Goal: Register for event/course

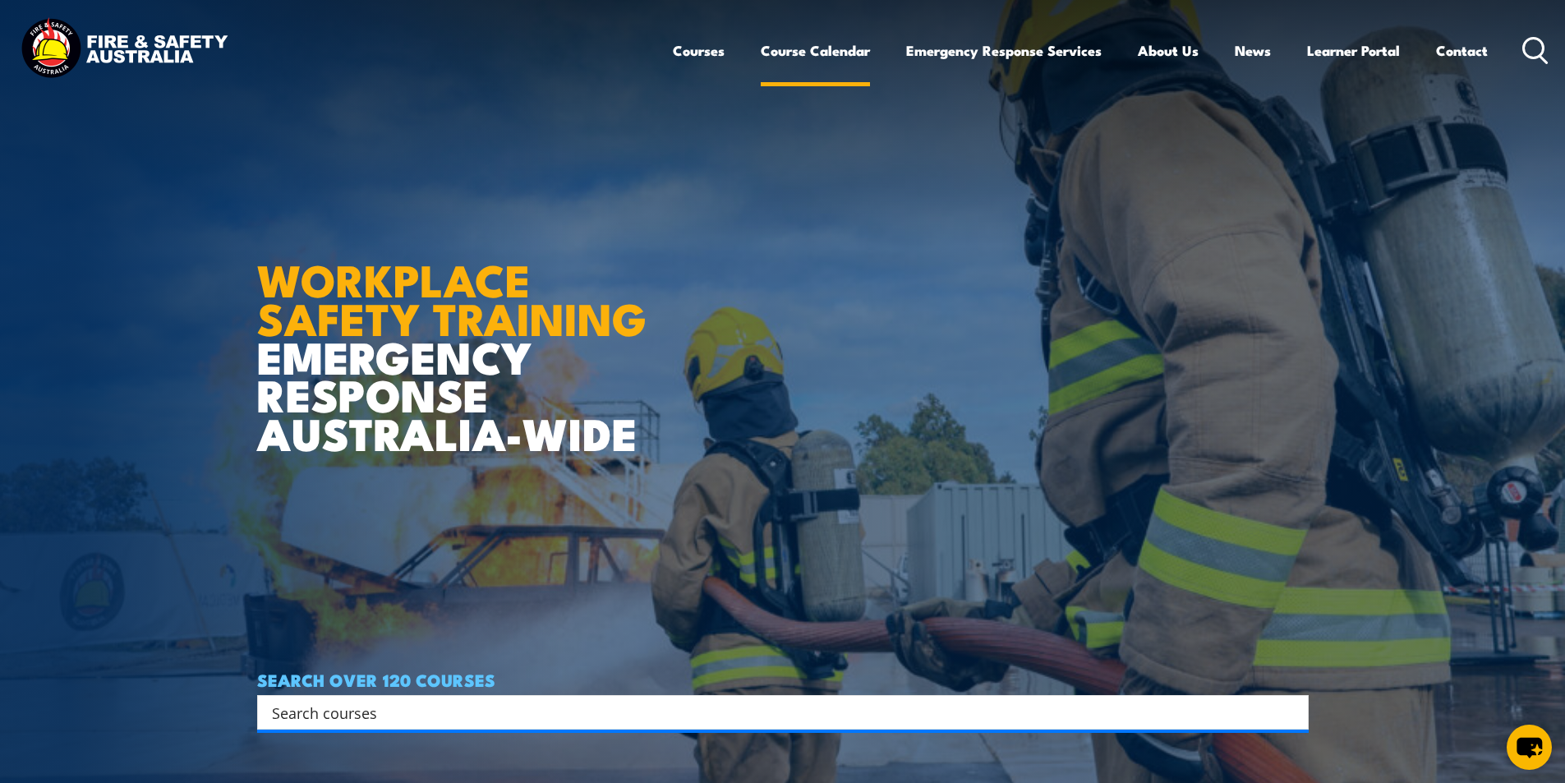
click at [793, 44] on link "Course Calendar" at bounding box center [815, 51] width 109 height 44
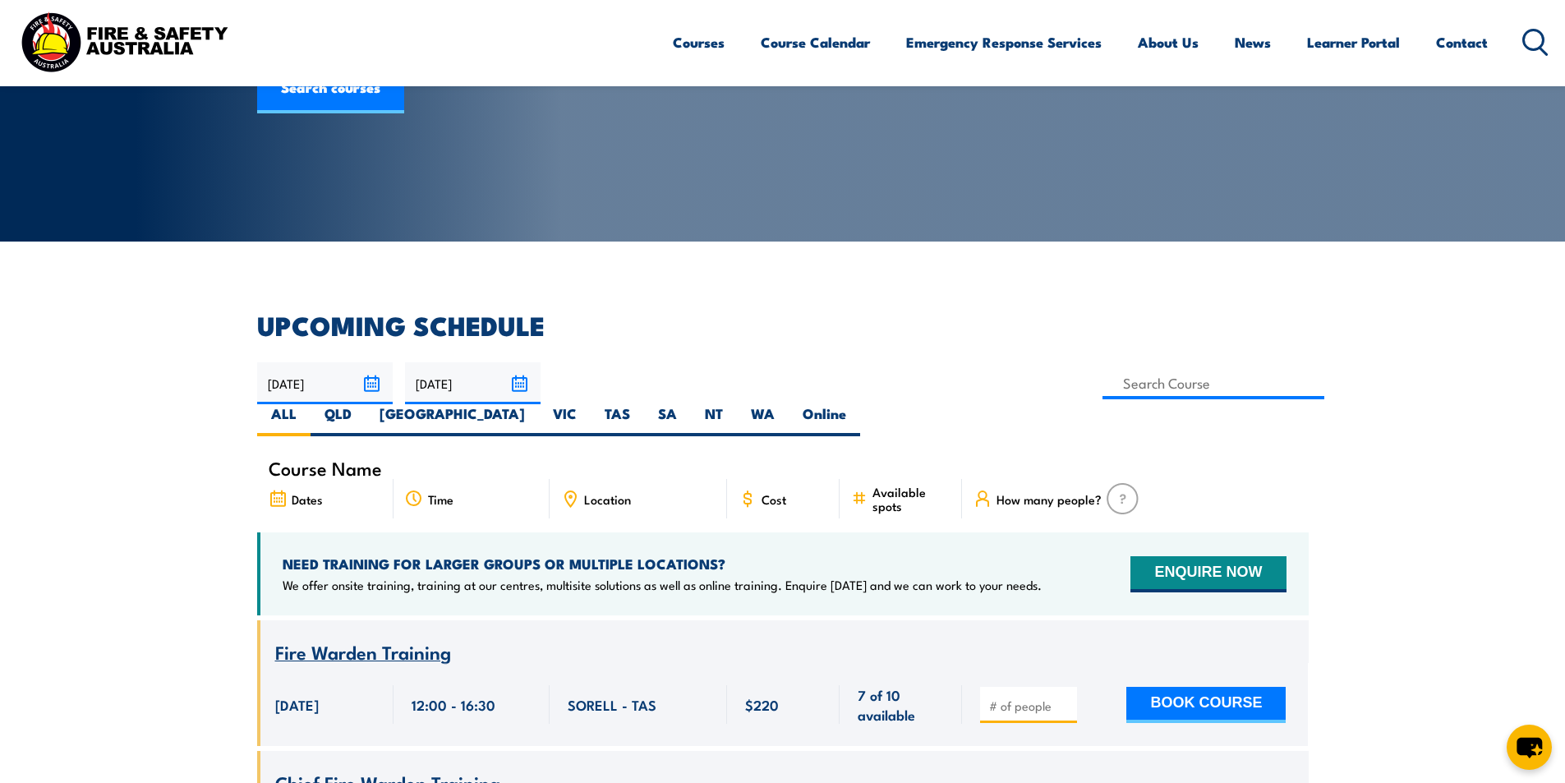
scroll to position [246, 0]
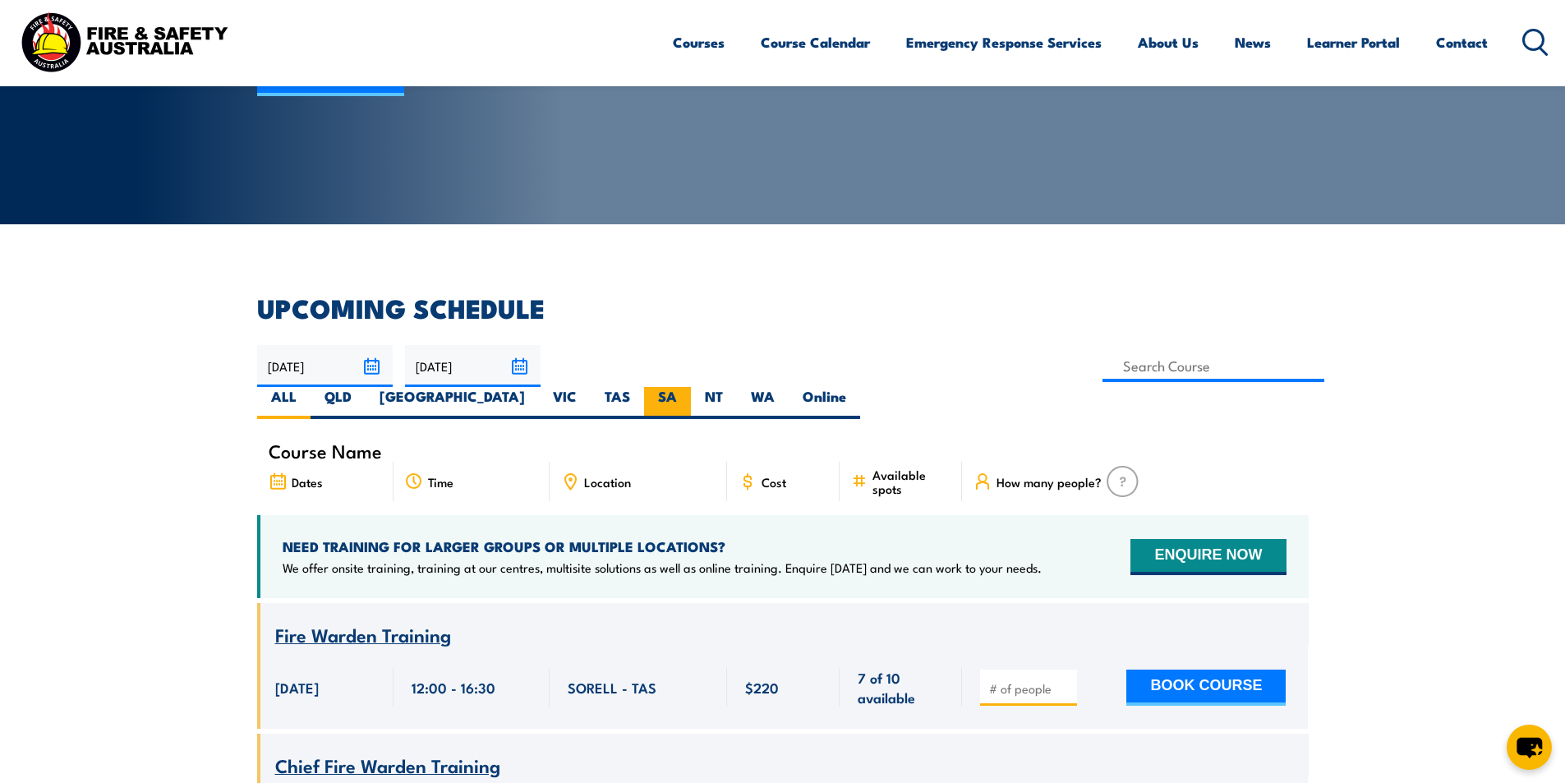
click at [691, 387] on label "SA" at bounding box center [667, 403] width 47 height 32
click at [688, 387] on input "SA" at bounding box center [682, 392] width 11 height 11
radio input "true"
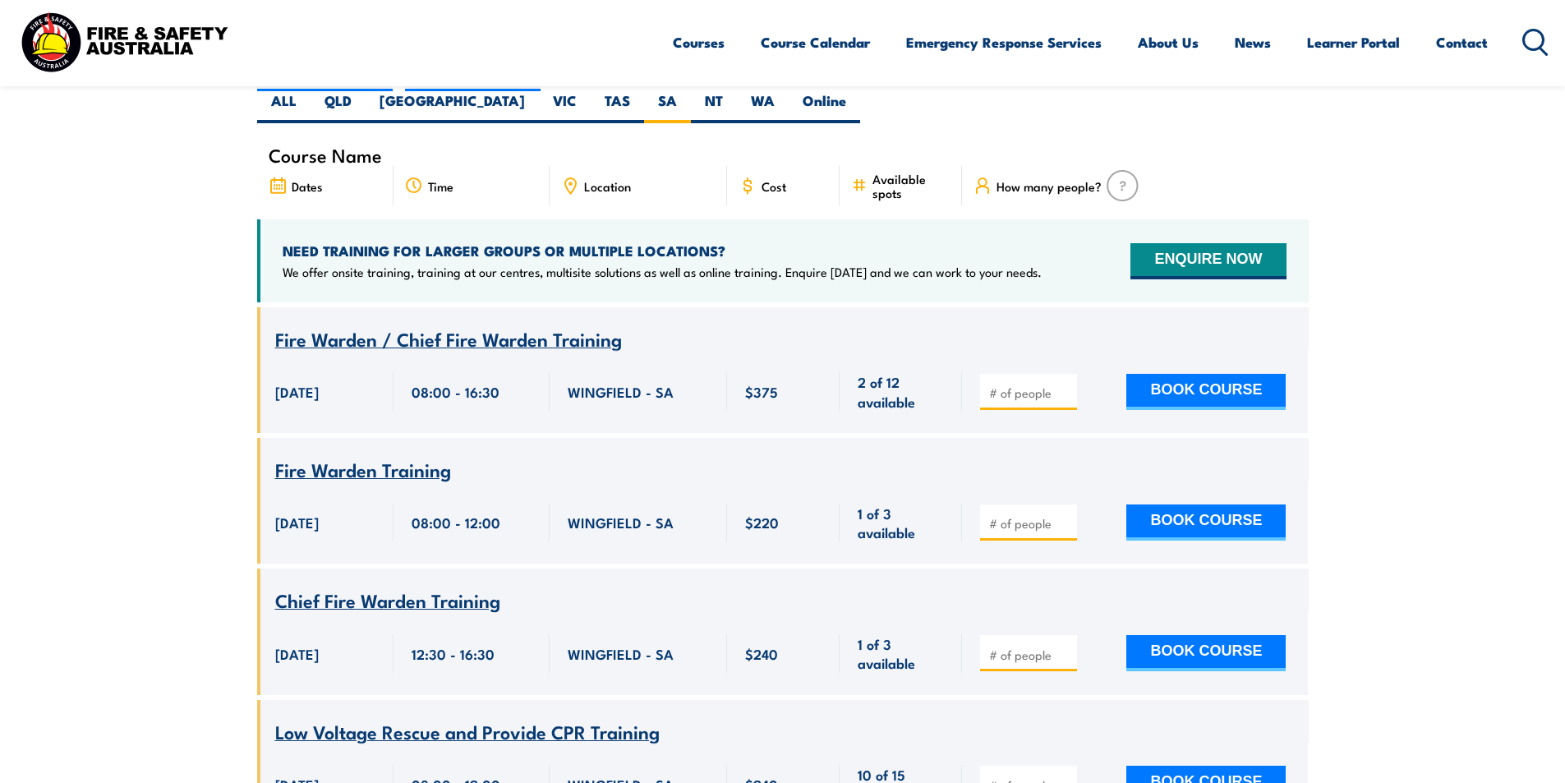
scroll to position [214, 0]
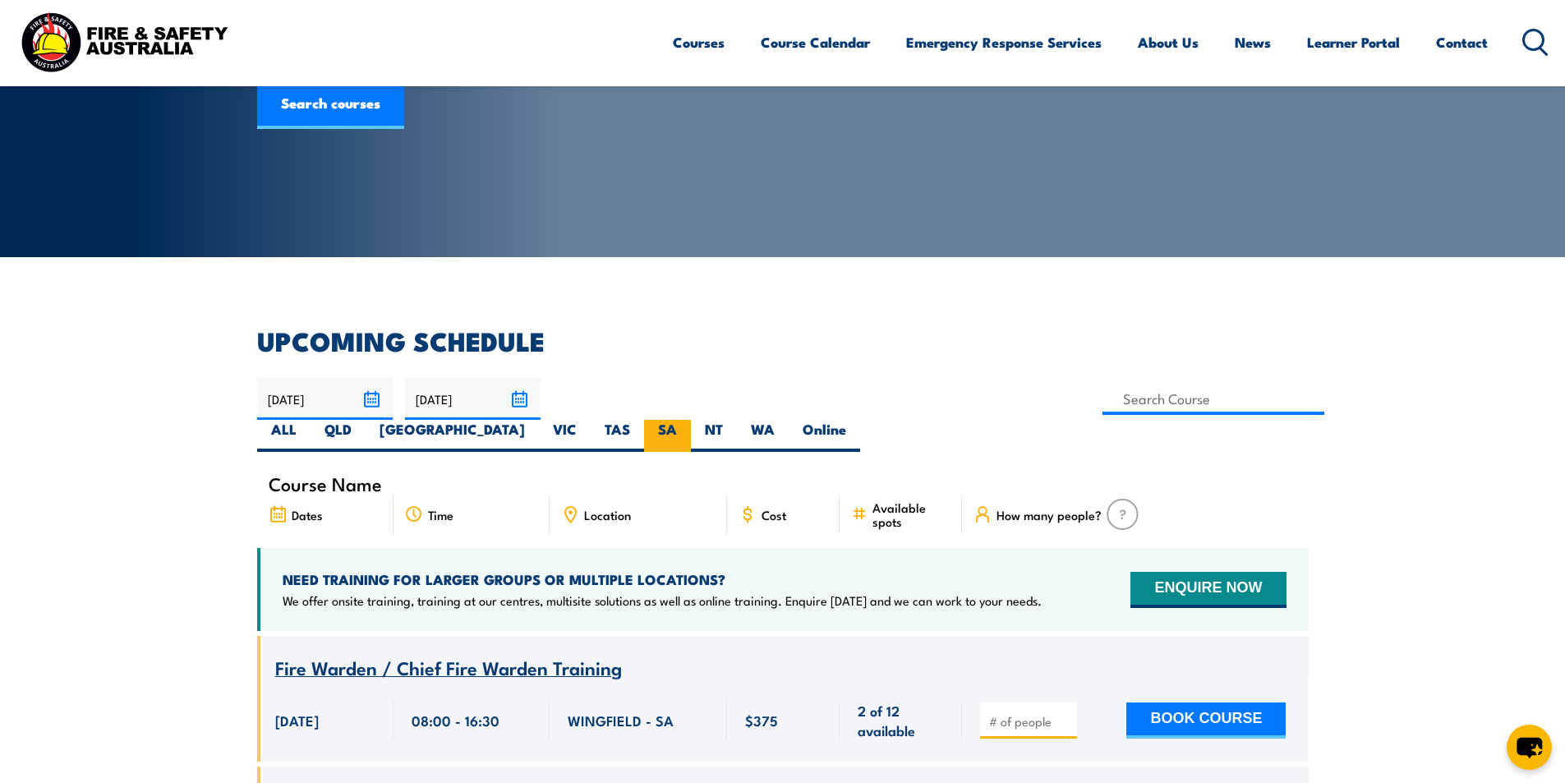
click at [691, 420] on label "SA" at bounding box center [667, 436] width 47 height 32
click at [688, 420] on input "SA" at bounding box center [682, 425] width 11 height 11
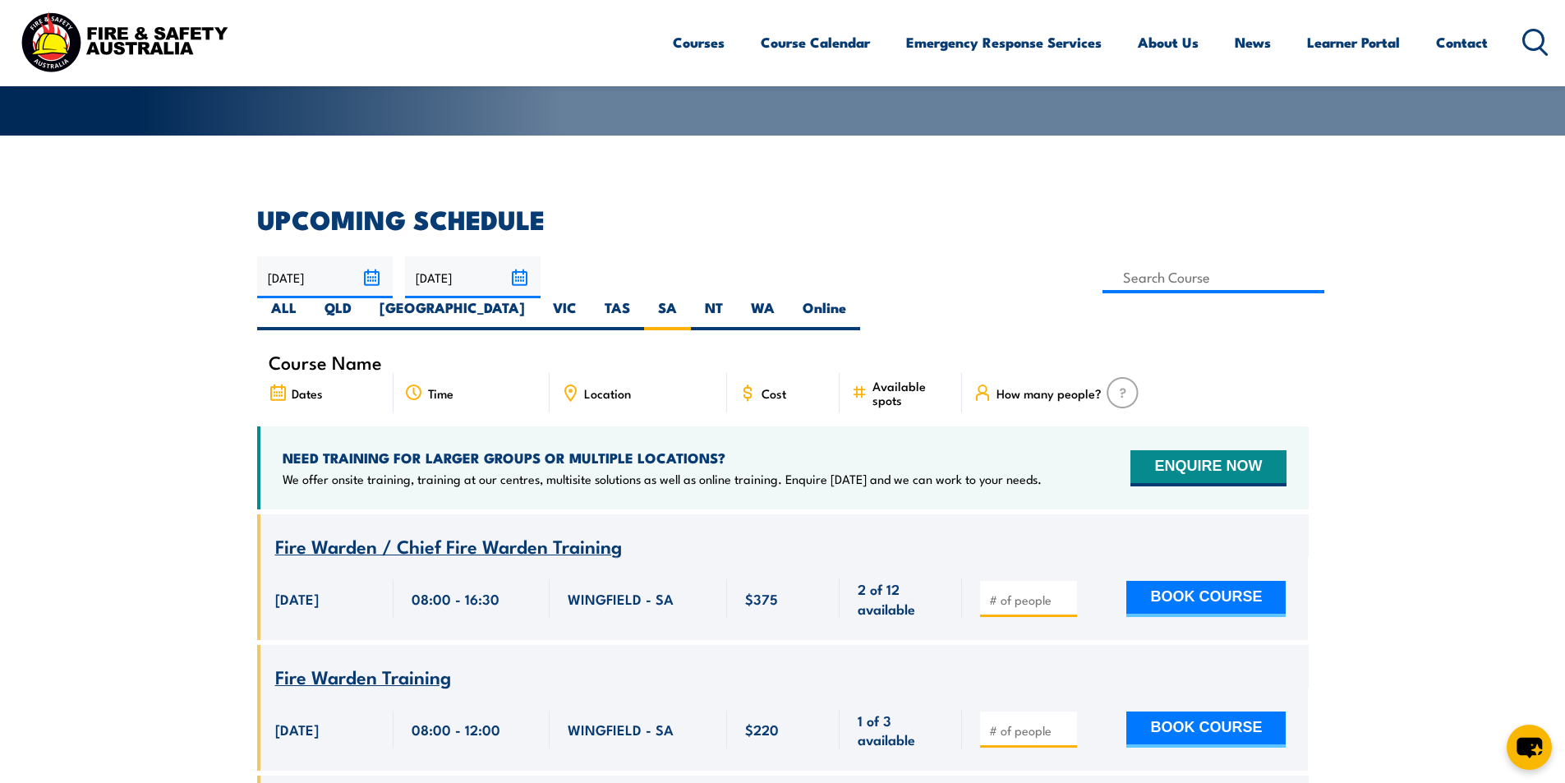
scroll to position [322, 0]
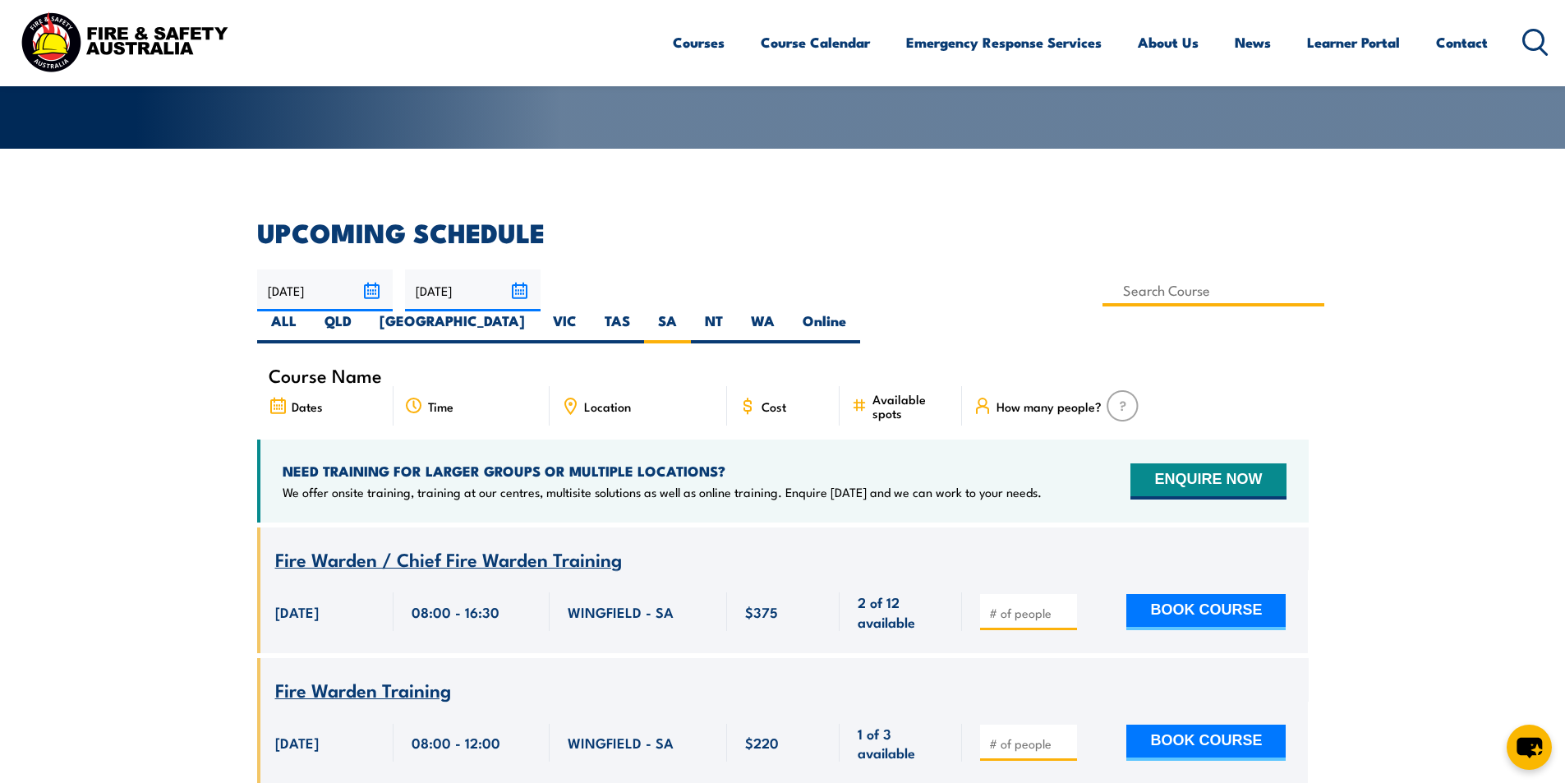
click at [1102, 280] on input at bounding box center [1213, 290] width 223 height 32
type input "Work Safely at Heights Training"
